Goal: Navigation & Orientation: Find specific page/section

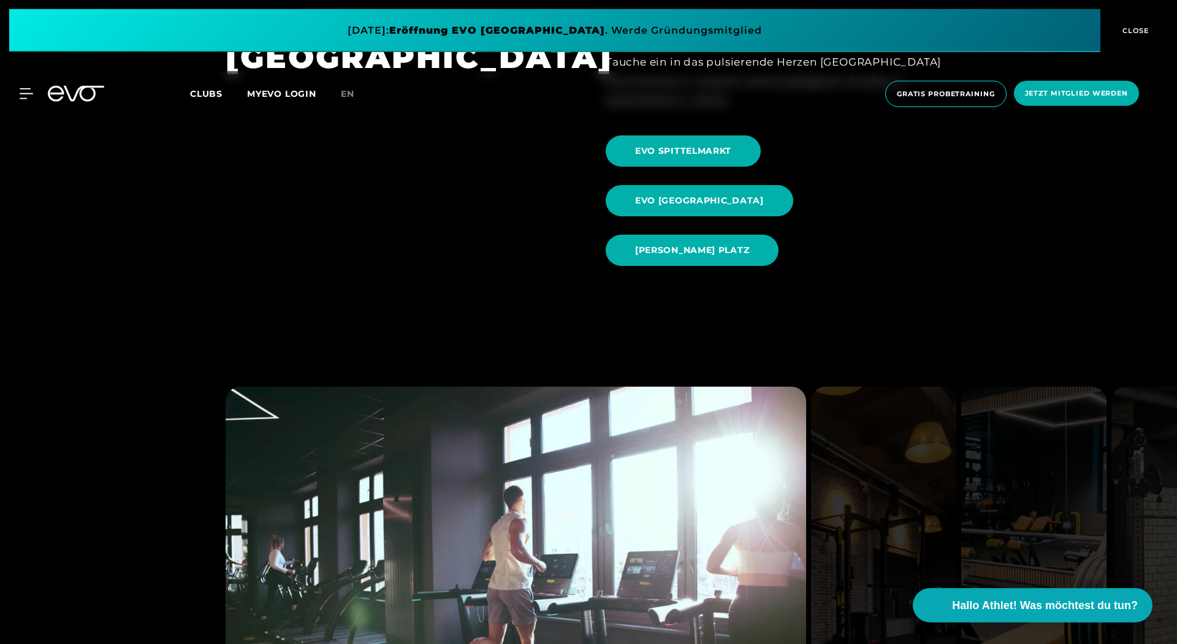
scroll to position [1465, 0]
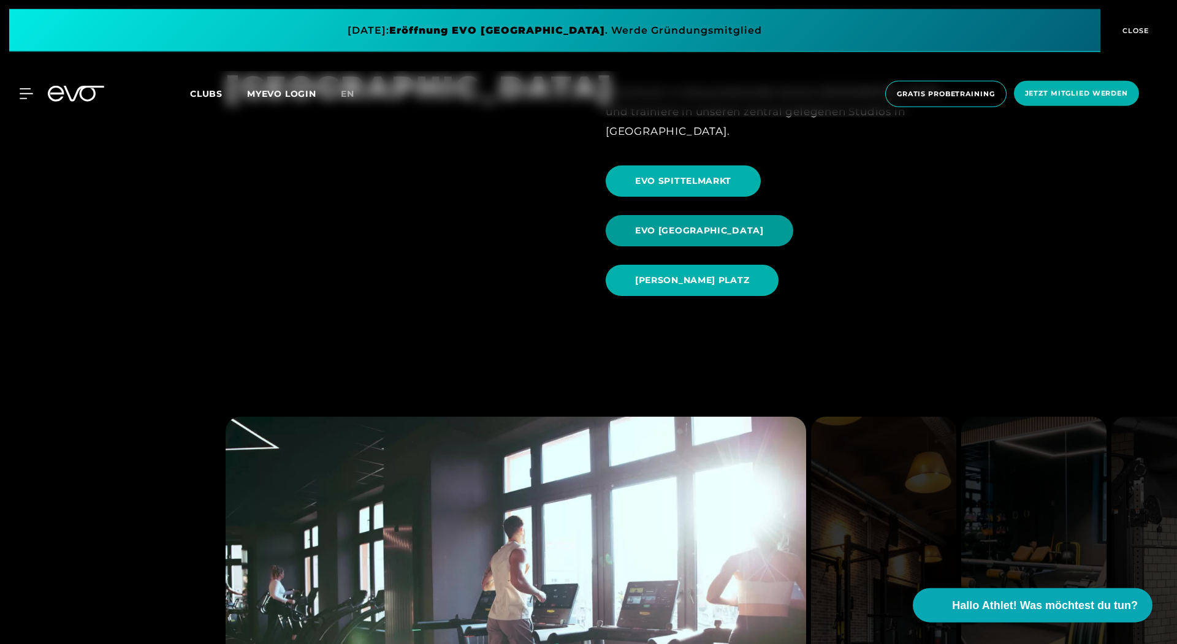
click at [764, 224] on span "EVO [GEOGRAPHIC_DATA]" at bounding box center [699, 230] width 129 height 13
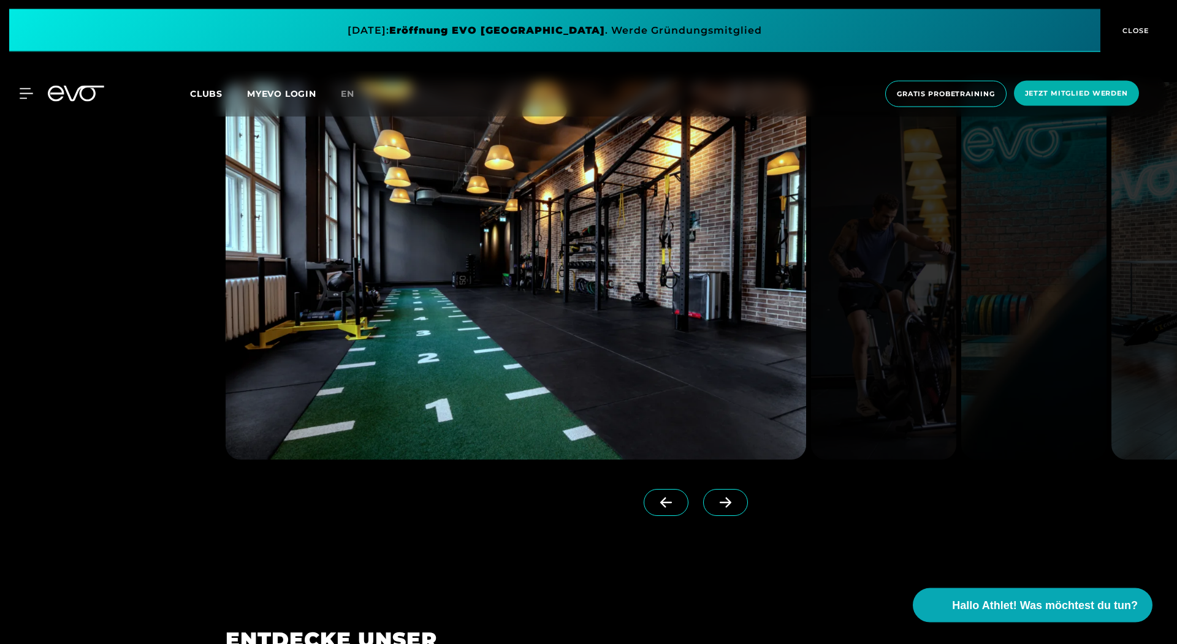
scroll to position [1270, 0]
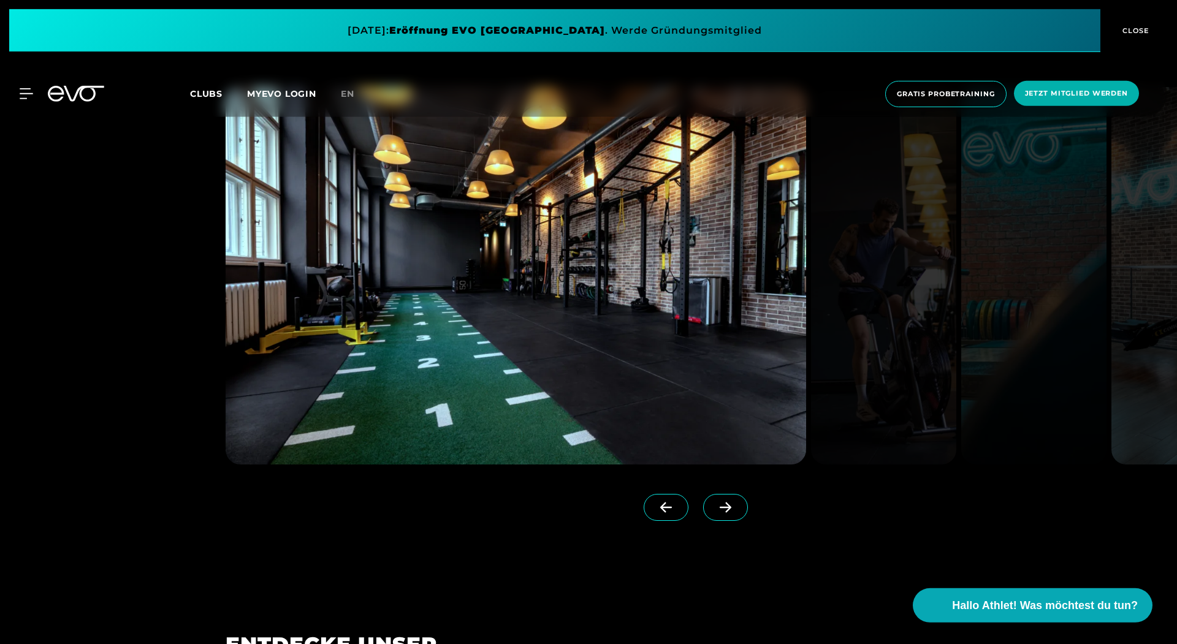
click at [734, 505] on icon at bounding box center [725, 507] width 21 height 11
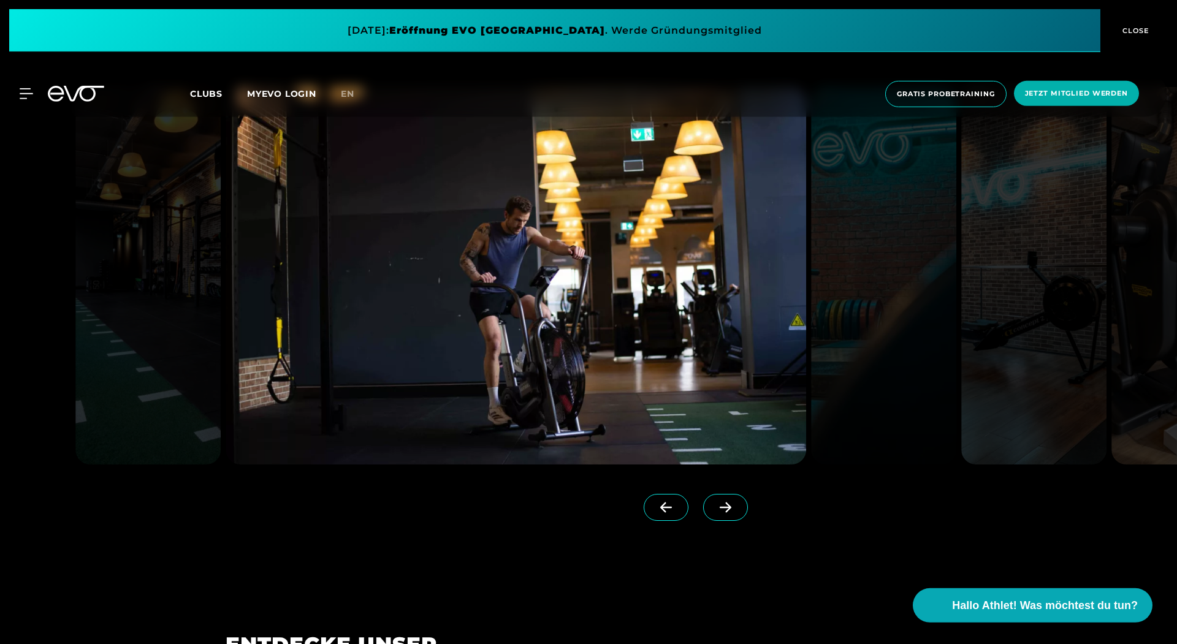
click at [734, 505] on icon at bounding box center [725, 507] width 21 height 11
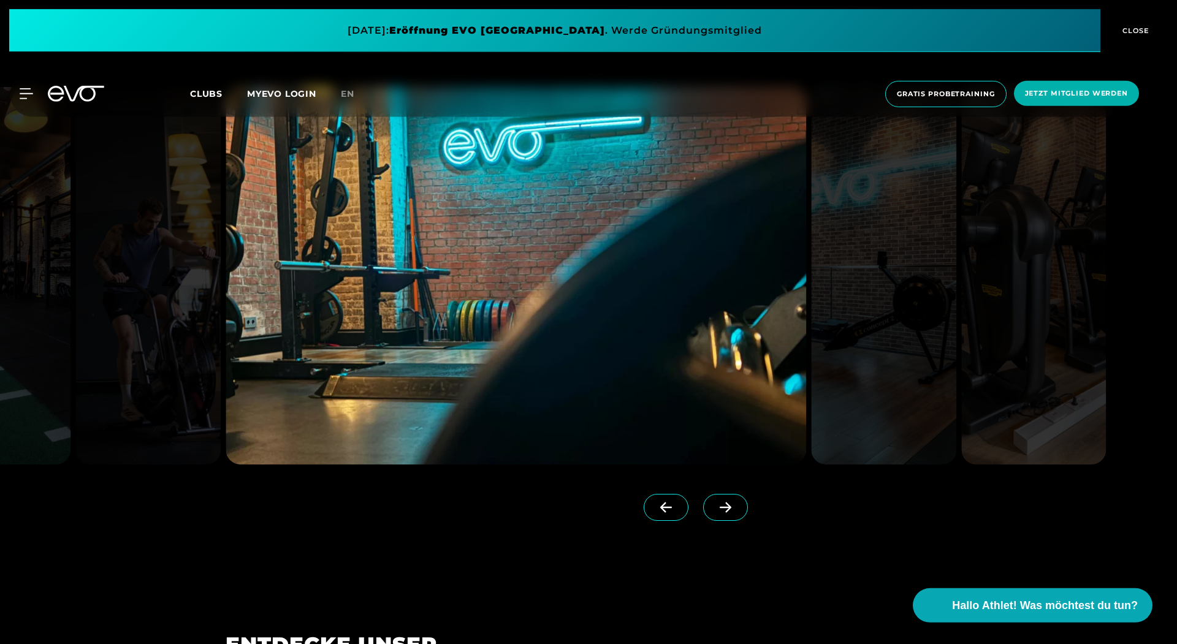
click at [734, 505] on icon at bounding box center [725, 507] width 21 height 11
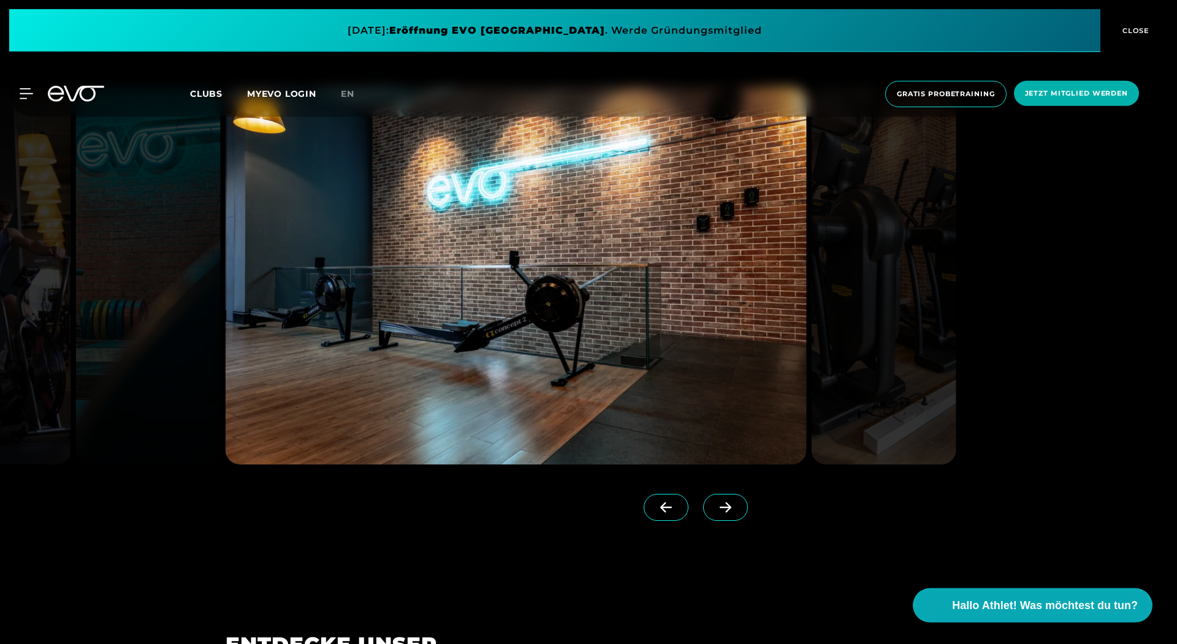
click at [734, 505] on icon at bounding box center [725, 507] width 21 height 11
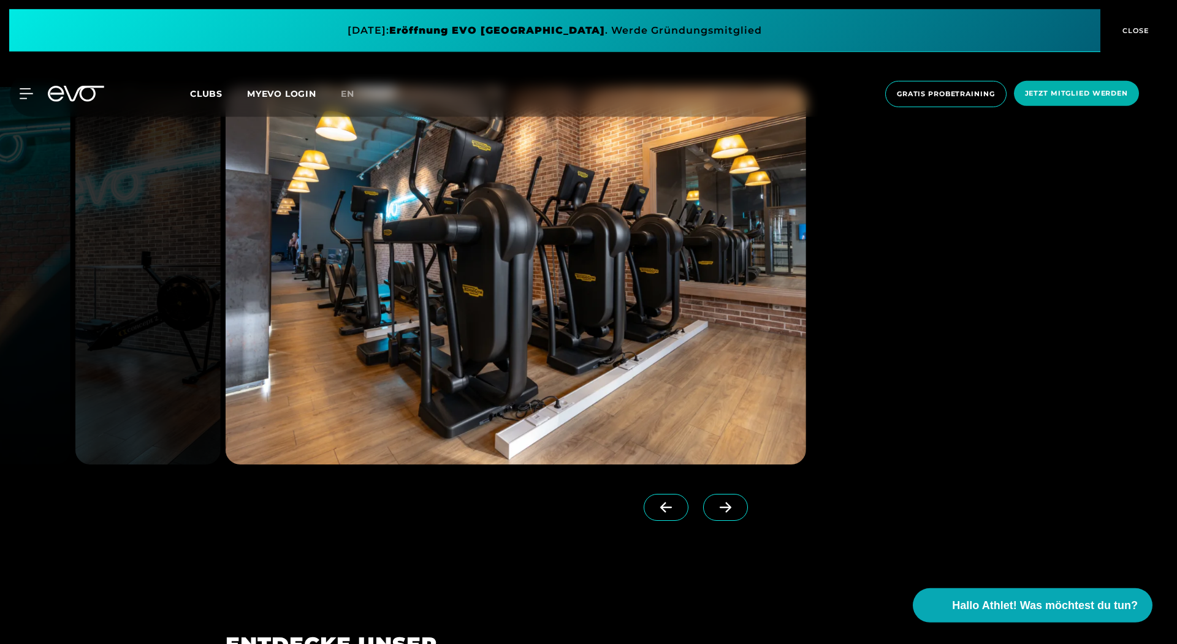
click at [734, 505] on icon at bounding box center [725, 507] width 21 height 11
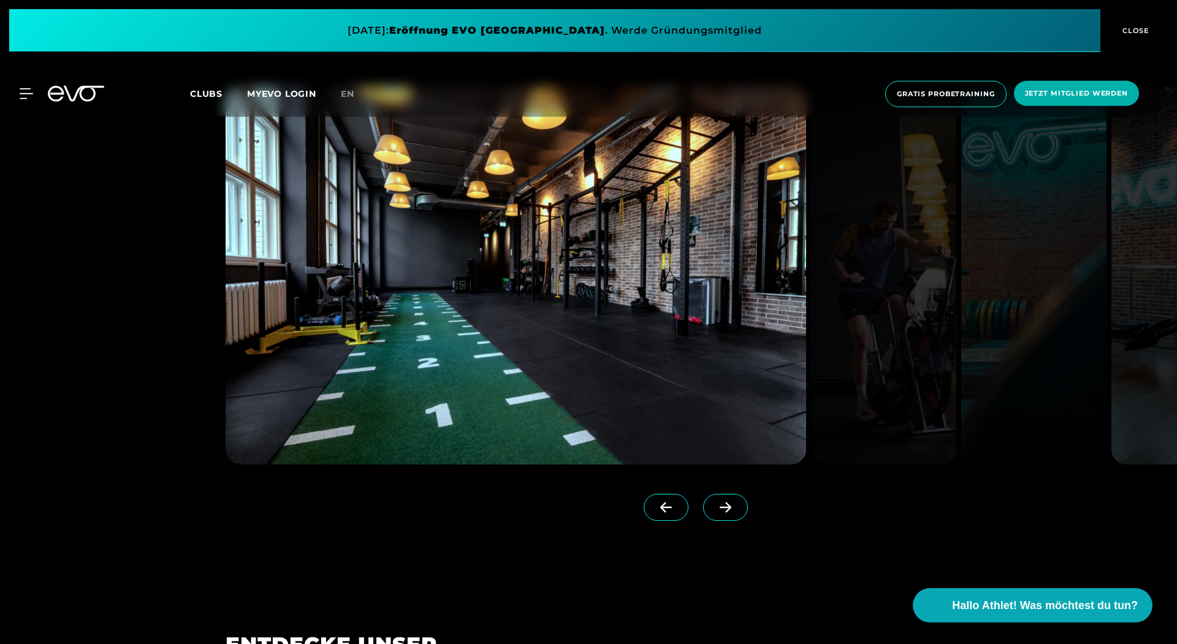
click at [734, 505] on icon at bounding box center [725, 507] width 21 height 11
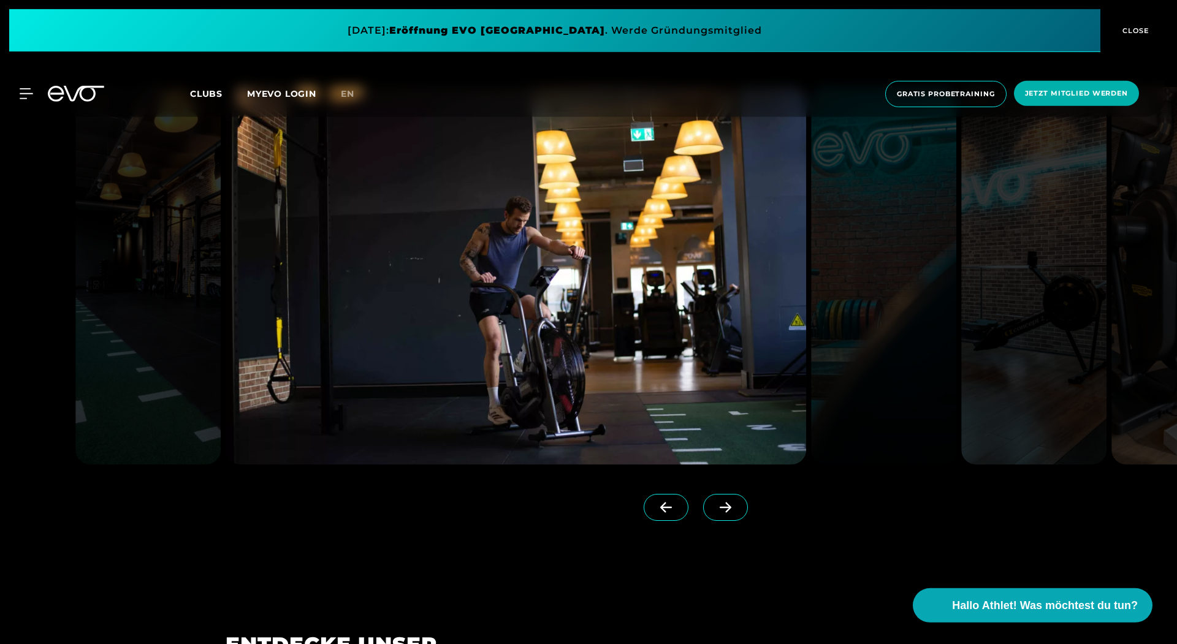
click at [212, 92] on span "Clubs" at bounding box center [206, 93] width 32 height 11
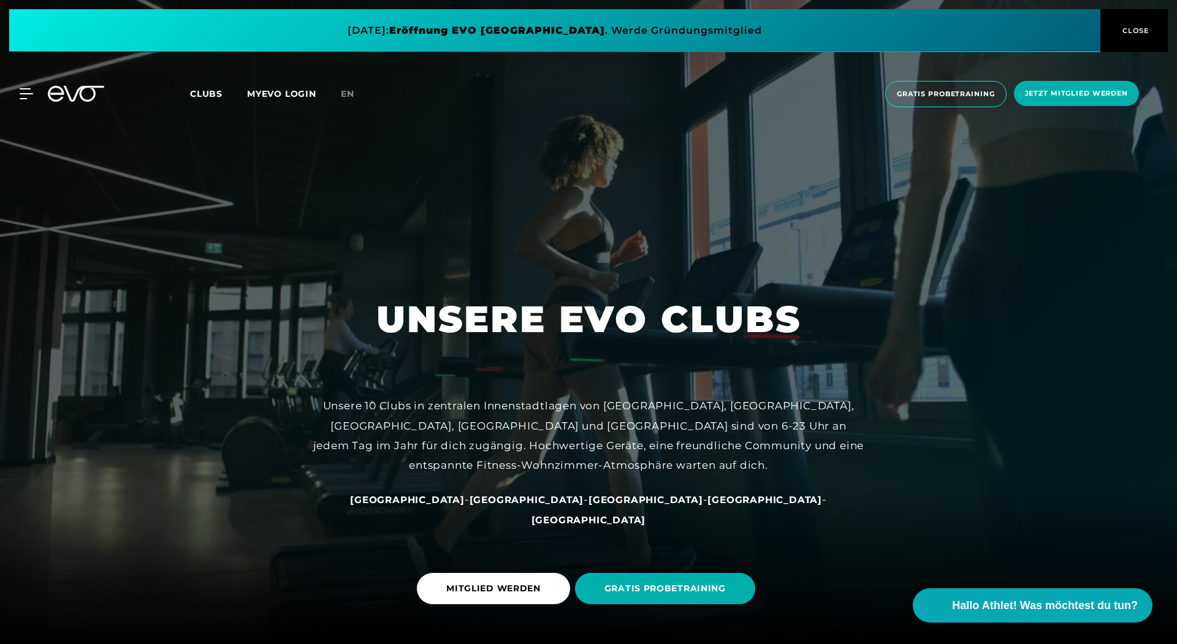
click at [1133, 31] on span "CLOSE" at bounding box center [1134, 30] width 30 height 11
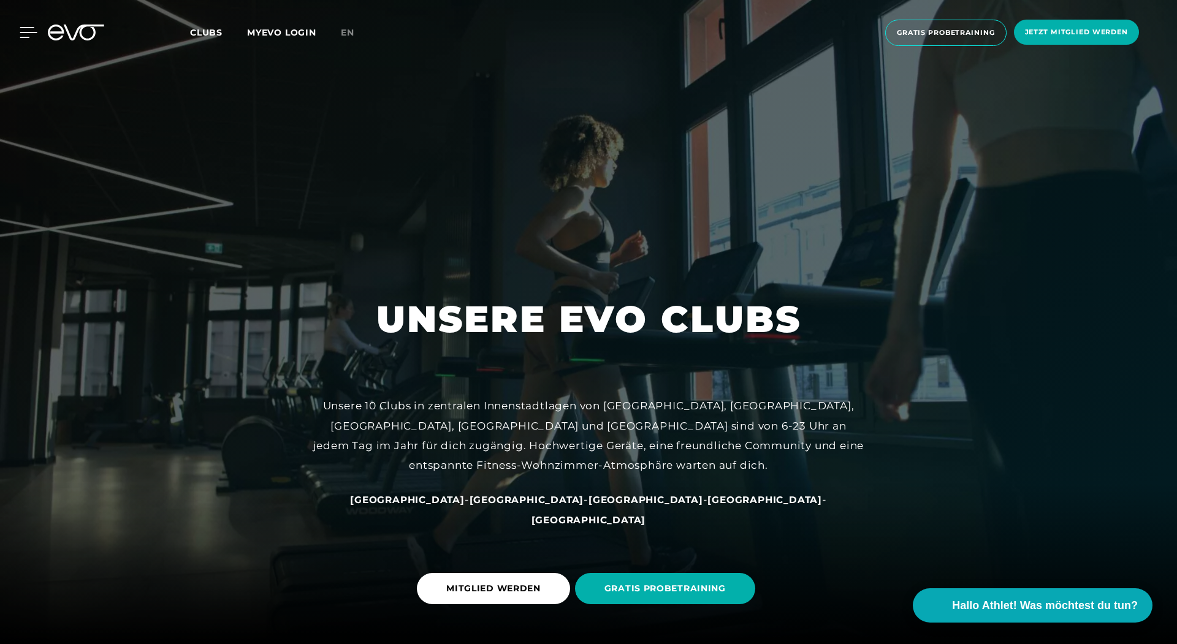
click at [29, 32] on icon at bounding box center [28, 33] width 17 height 10
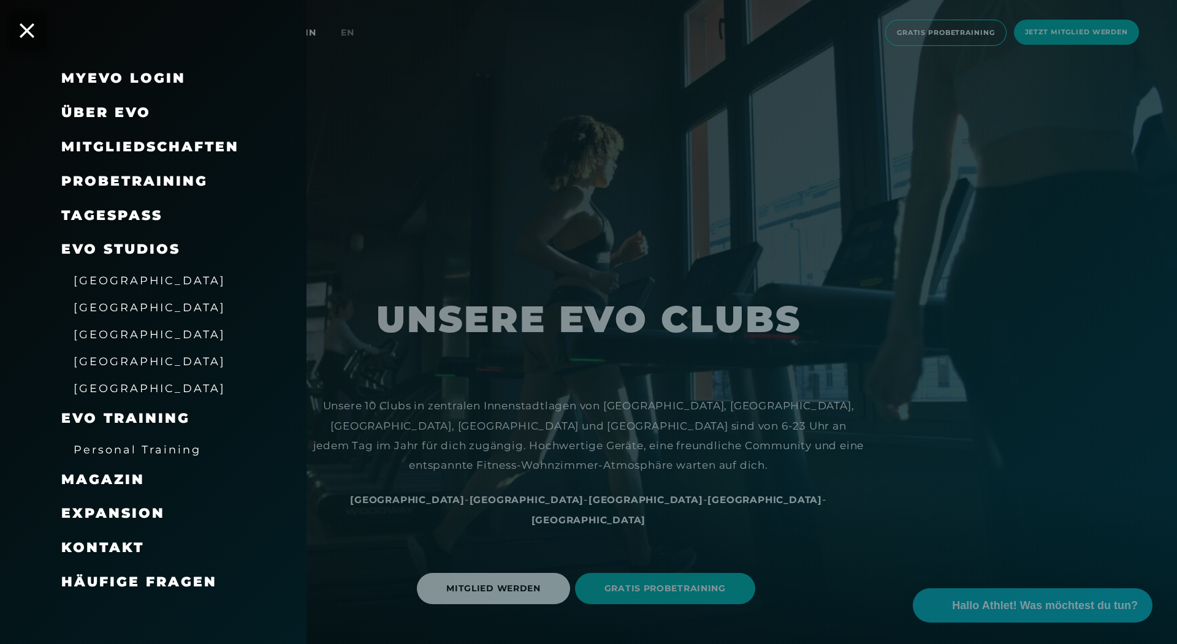
click at [83, 112] on span "Über EVO" at bounding box center [105, 112] width 89 height 17
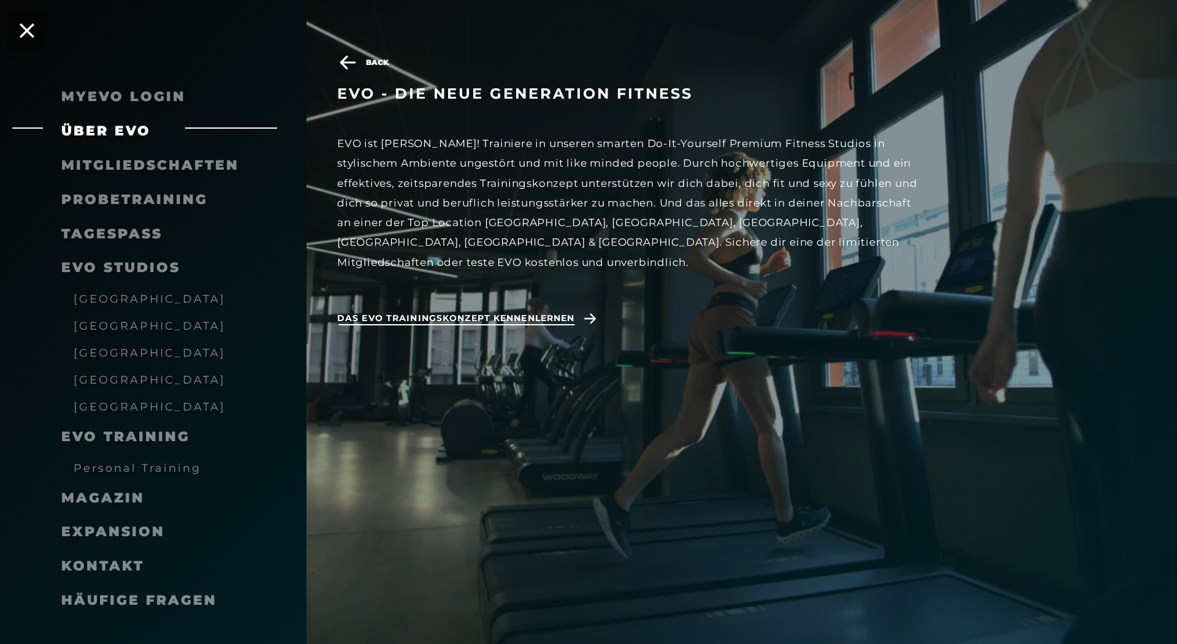
click at [545, 312] on span "Das EVO Trainingskonzept kennenlernen" at bounding box center [455, 318] width 237 height 13
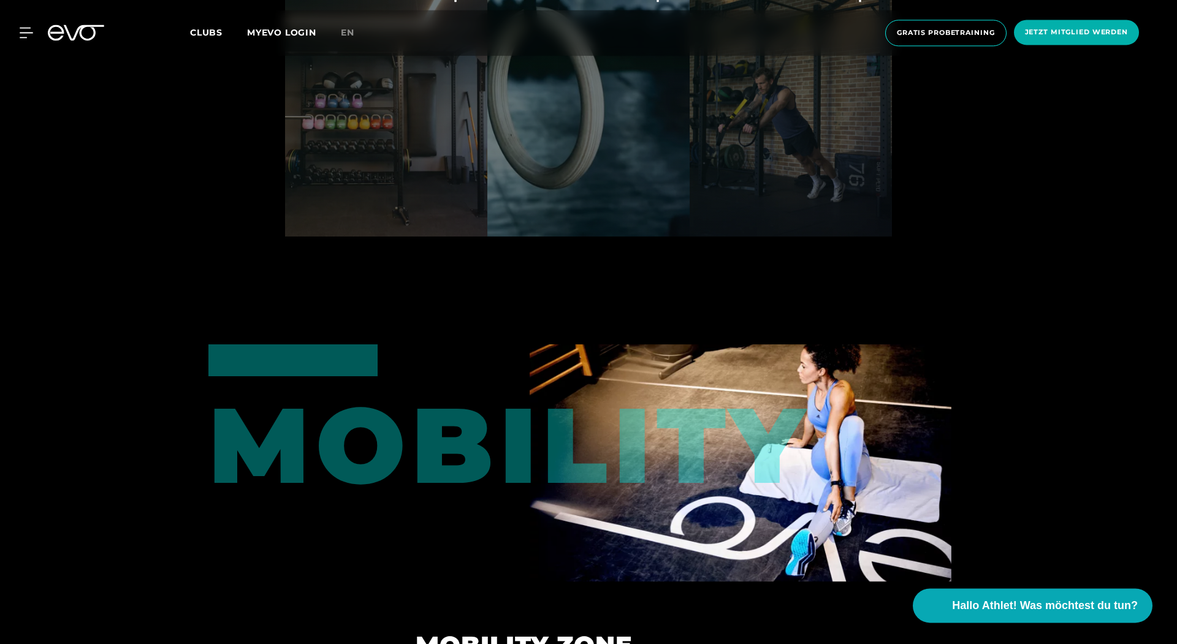
scroll to position [4576, 0]
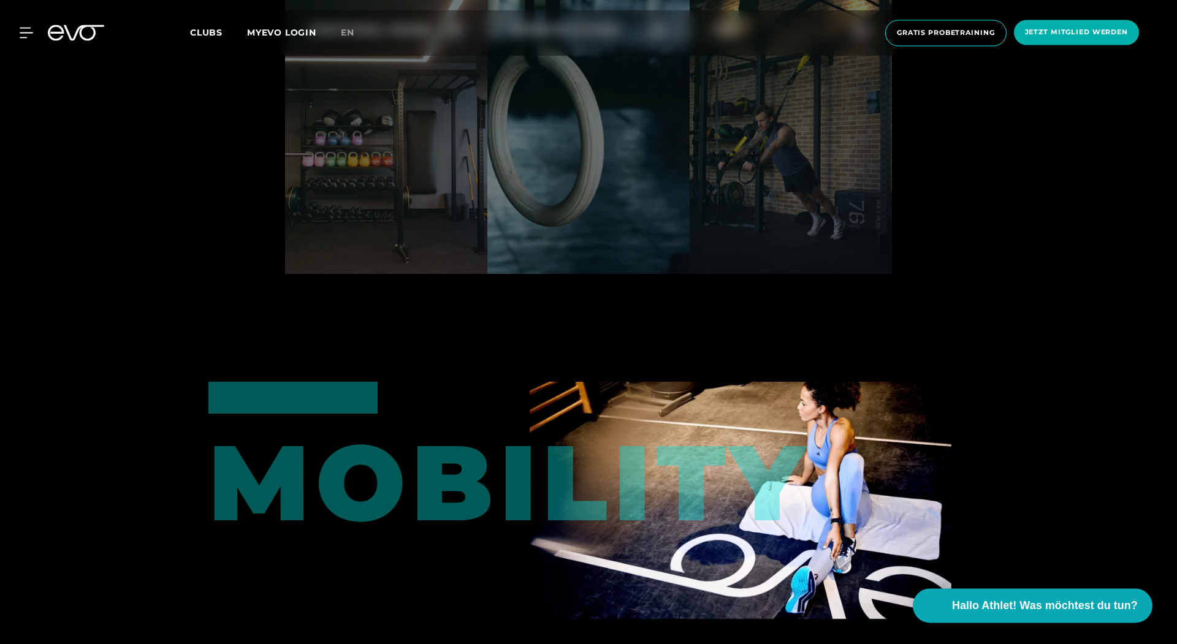
click at [197, 32] on span "Clubs" at bounding box center [206, 32] width 32 height 11
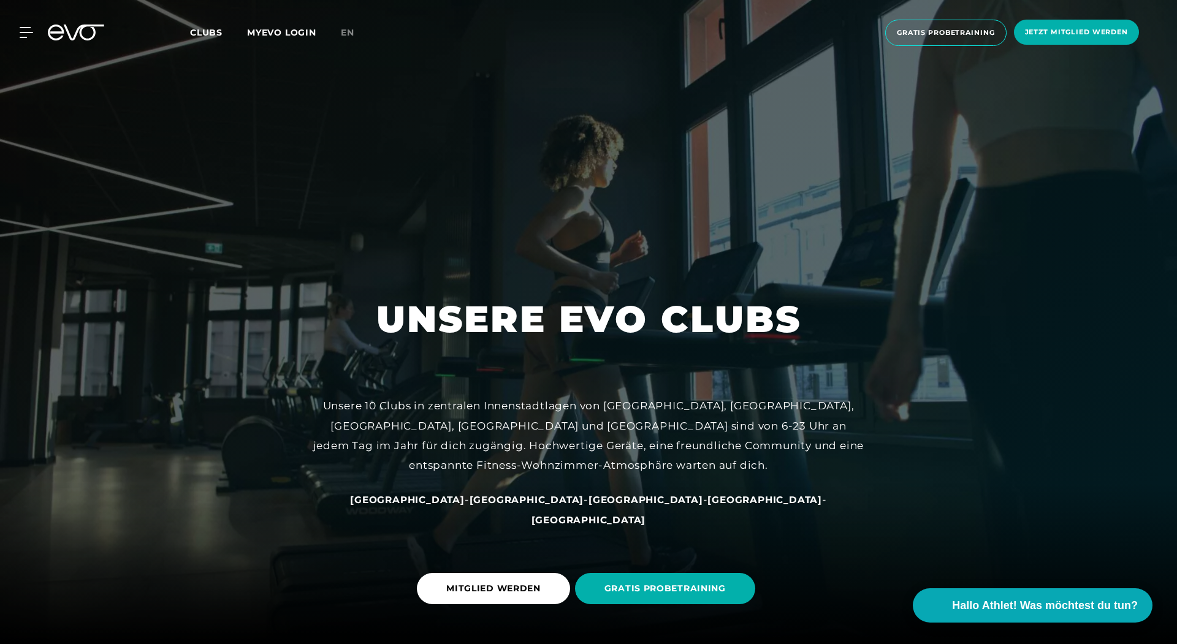
click at [503, 506] on span "[GEOGRAPHIC_DATA]" at bounding box center [526, 500] width 115 height 12
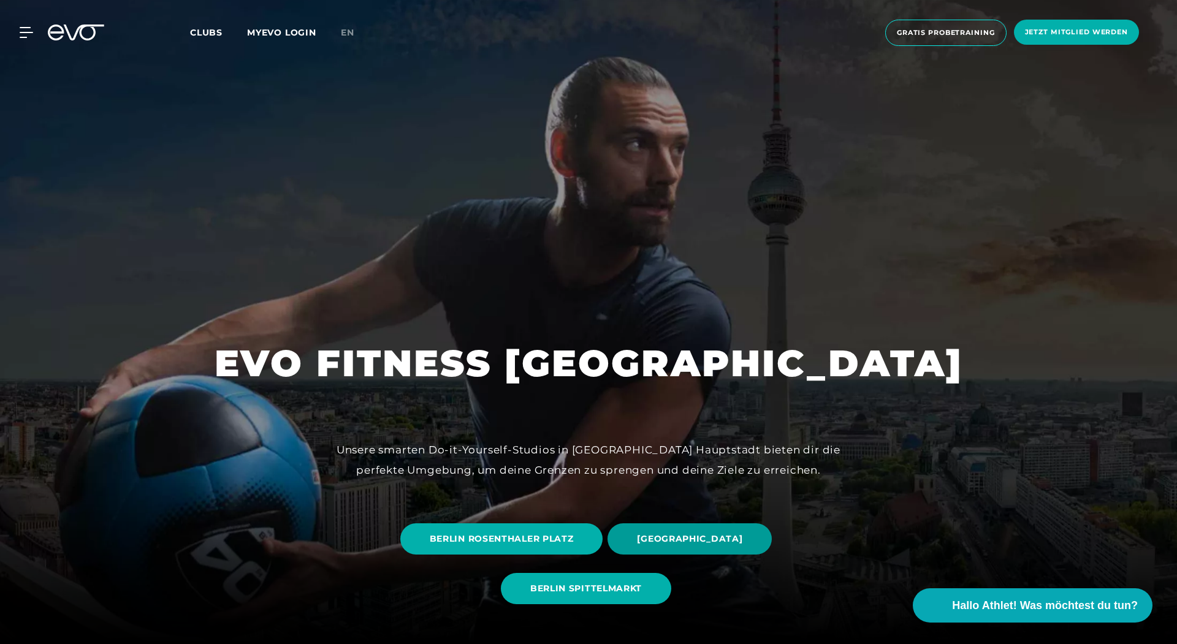
click at [637, 536] on span "[GEOGRAPHIC_DATA]" at bounding box center [689, 539] width 105 height 13
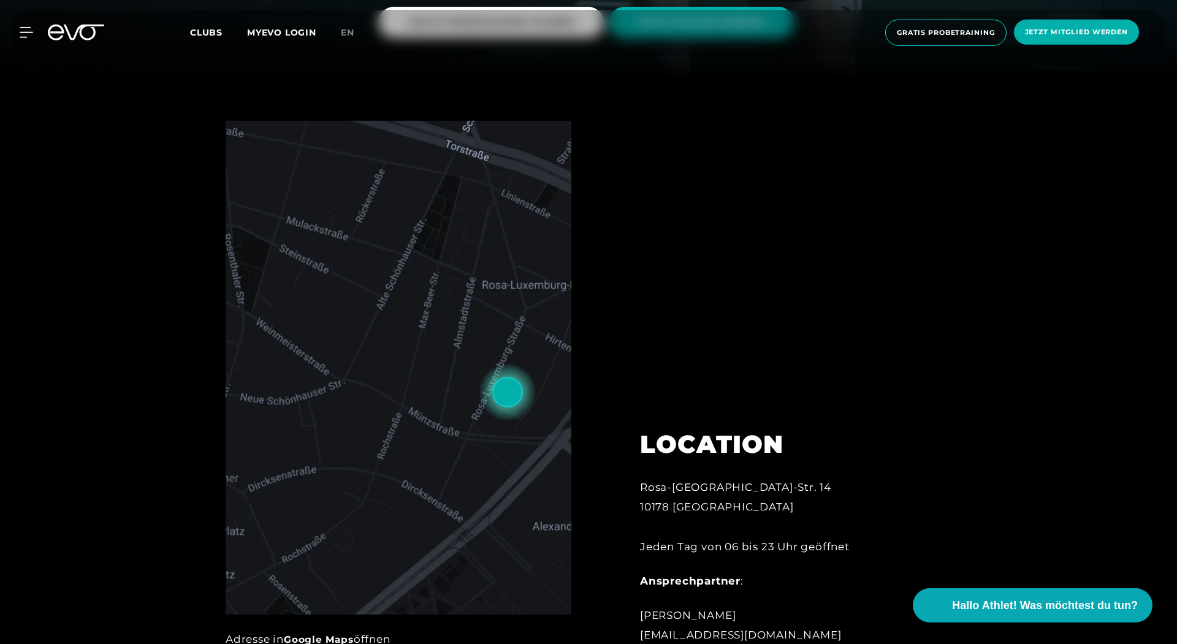
scroll to position [551, 0]
